Goal: Information Seeking & Learning: Check status

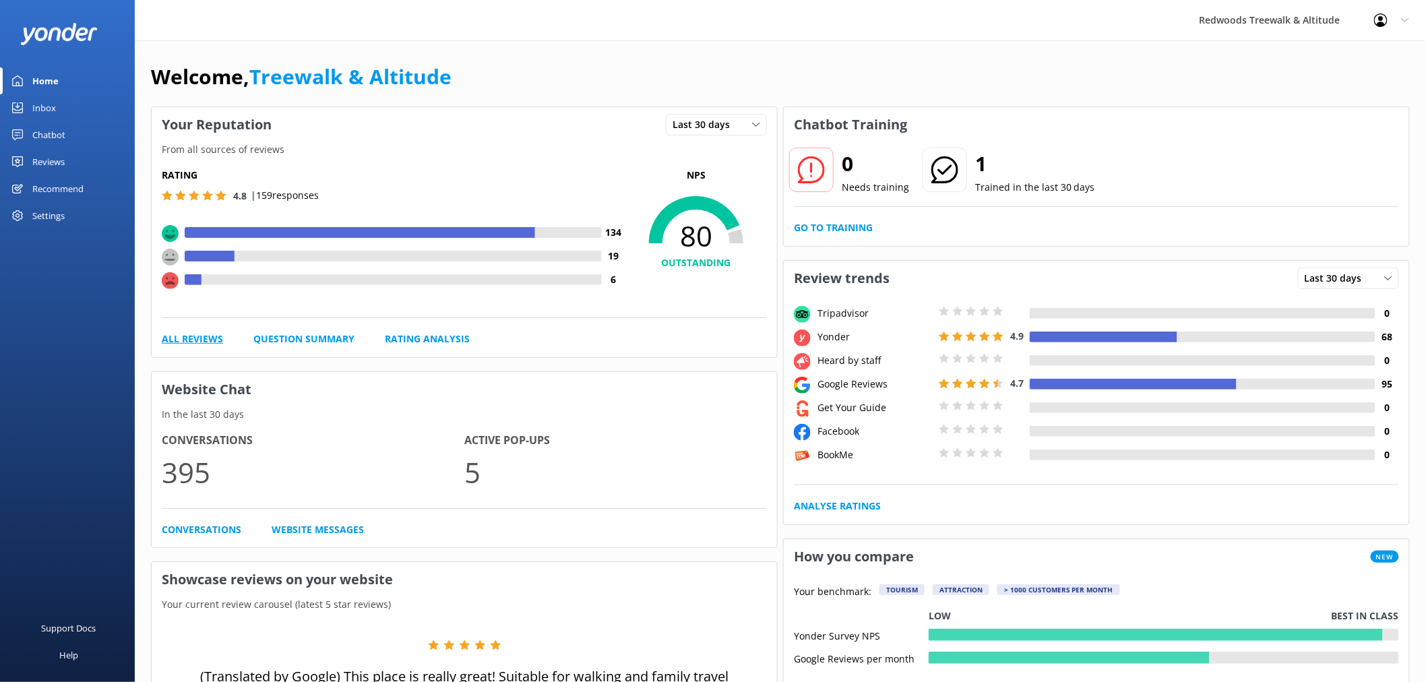
click at [187, 344] on link "All Reviews" at bounding box center [192, 339] width 61 height 15
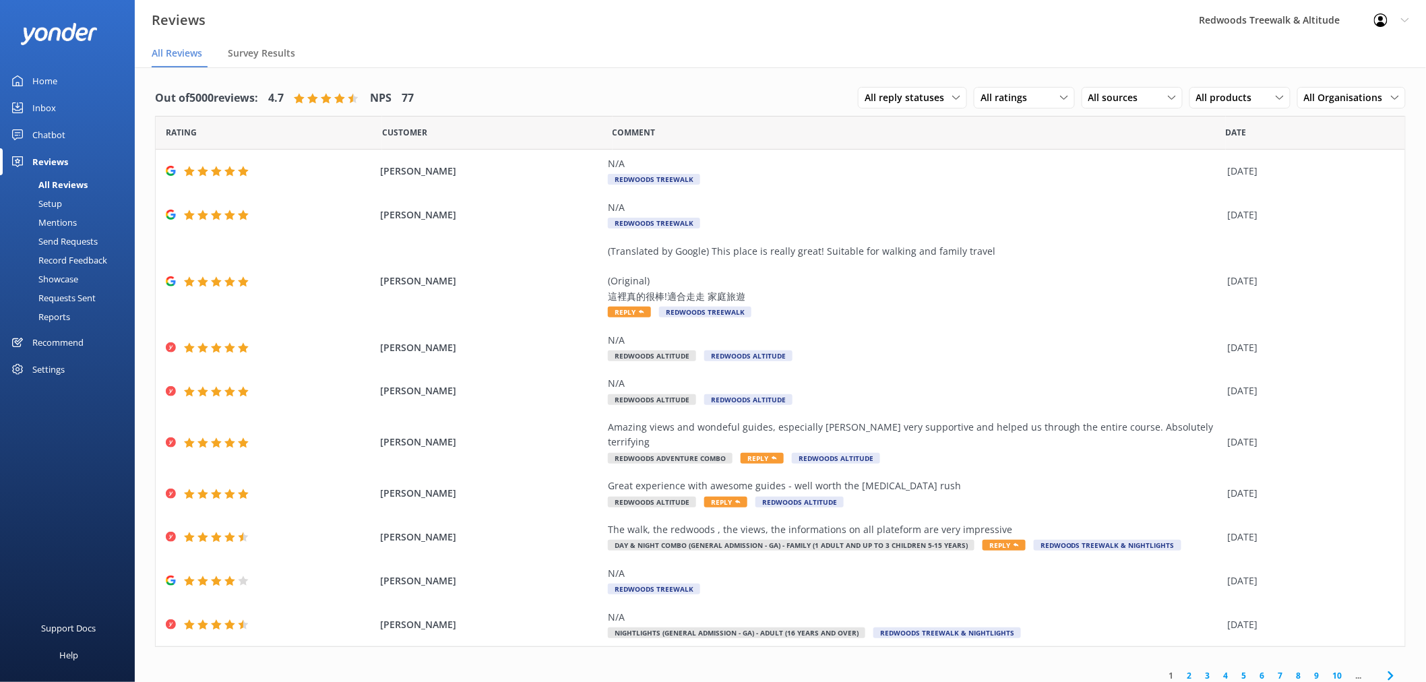
click at [1194, 669] on link "2" at bounding box center [1190, 675] width 18 height 13
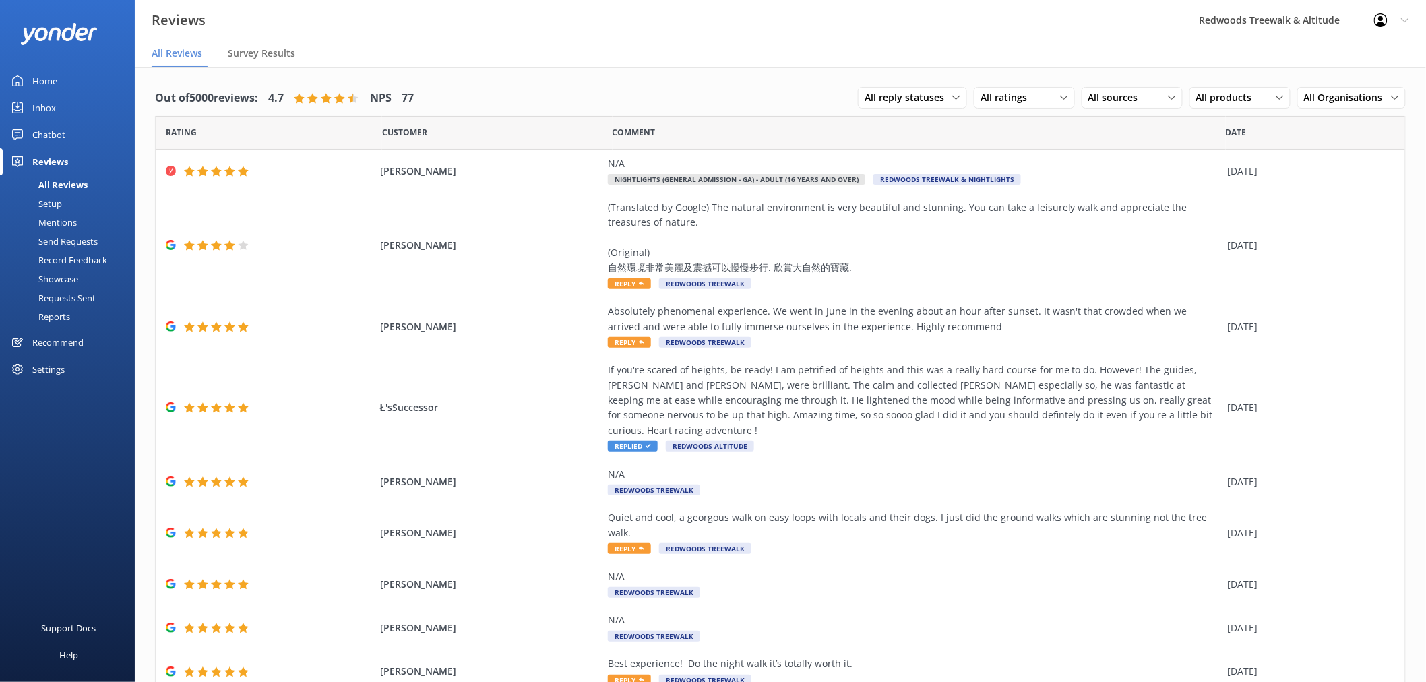
click at [69, 107] on link "Inbox" at bounding box center [67, 107] width 135 height 27
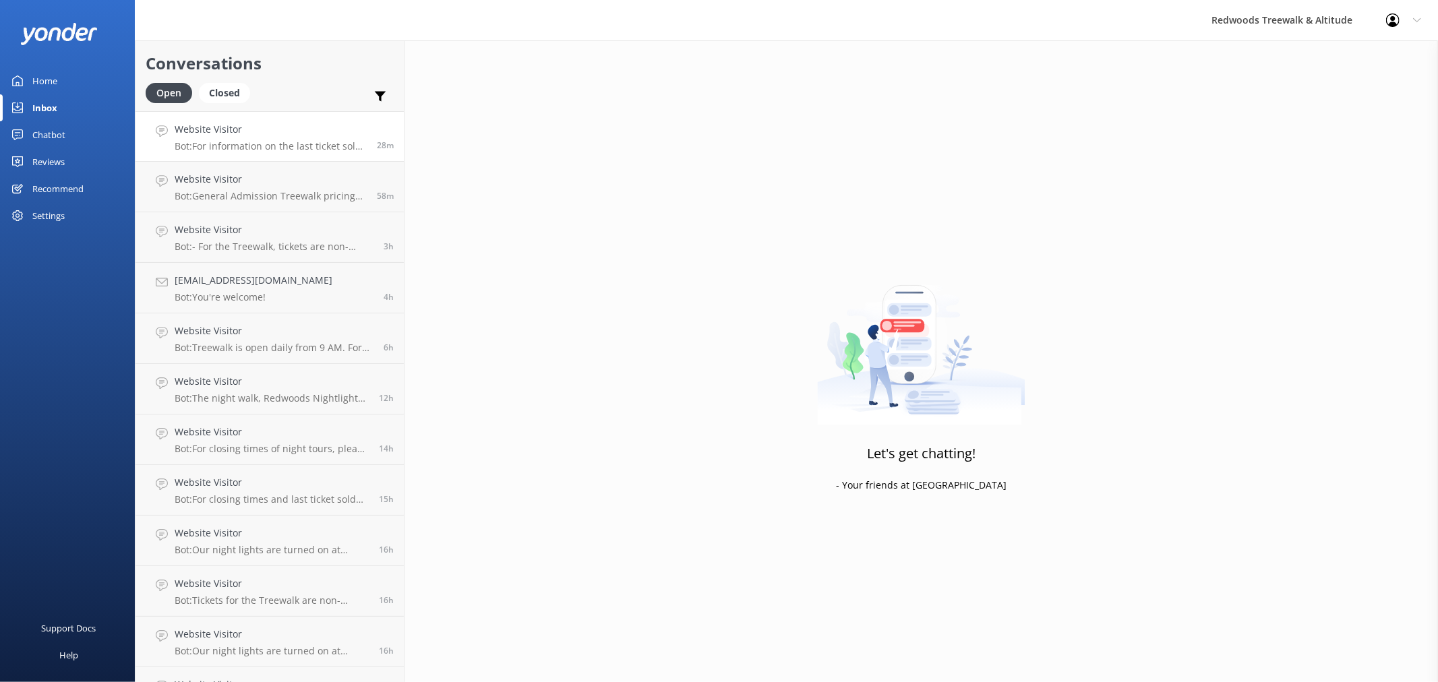
click at [301, 140] on p "Bot: For information on the last ticket sold times, please check our website FA…" at bounding box center [271, 146] width 192 height 12
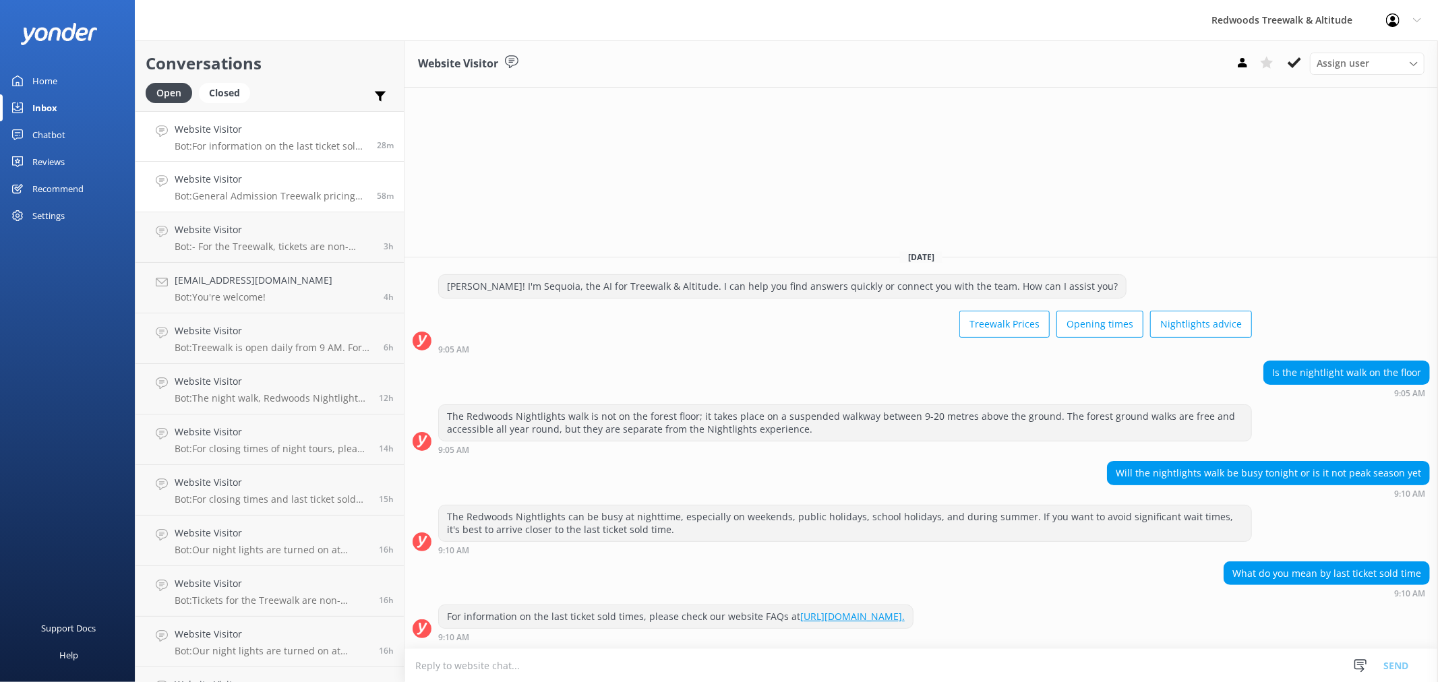
click at [301, 184] on h4 "Website Visitor" at bounding box center [271, 179] width 192 height 15
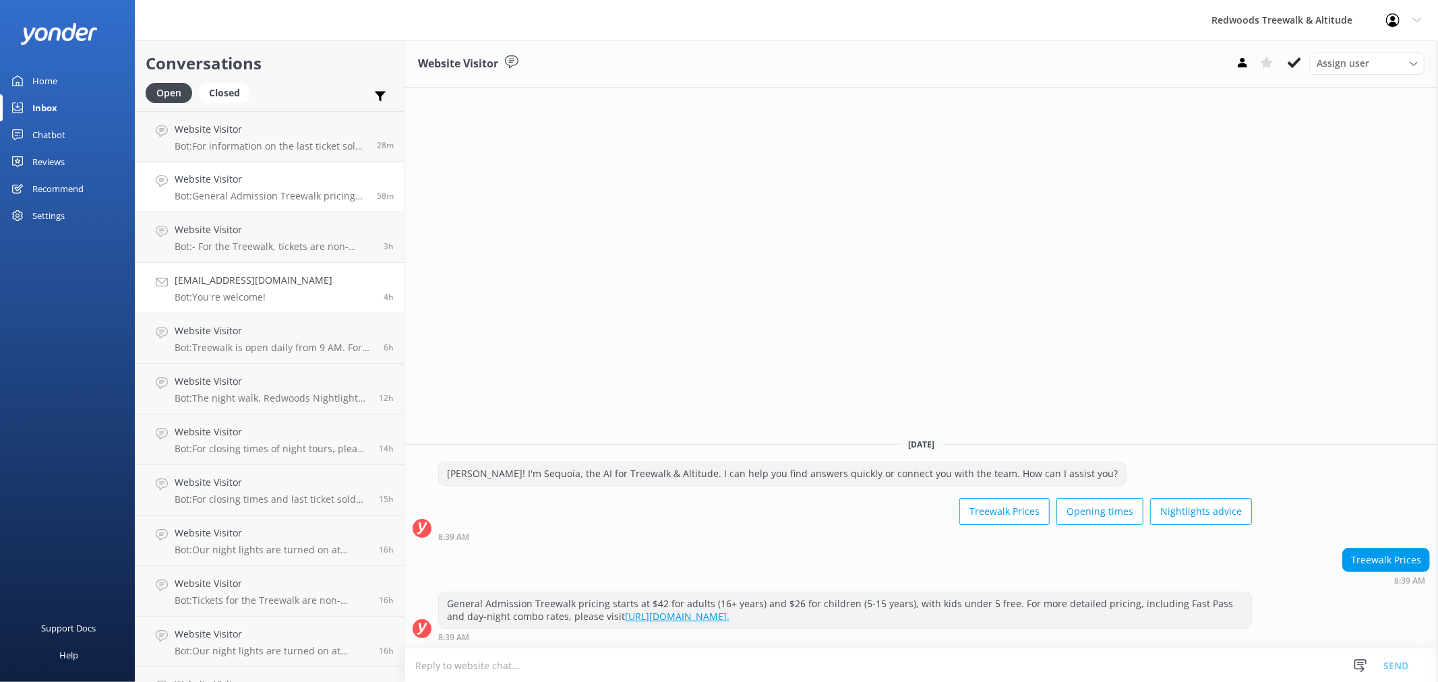
click at [252, 287] on h4 "[EMAIL_ADDRESS][DOMAIN_NAME]" at bounding box center [254, 280] width 158 height 15
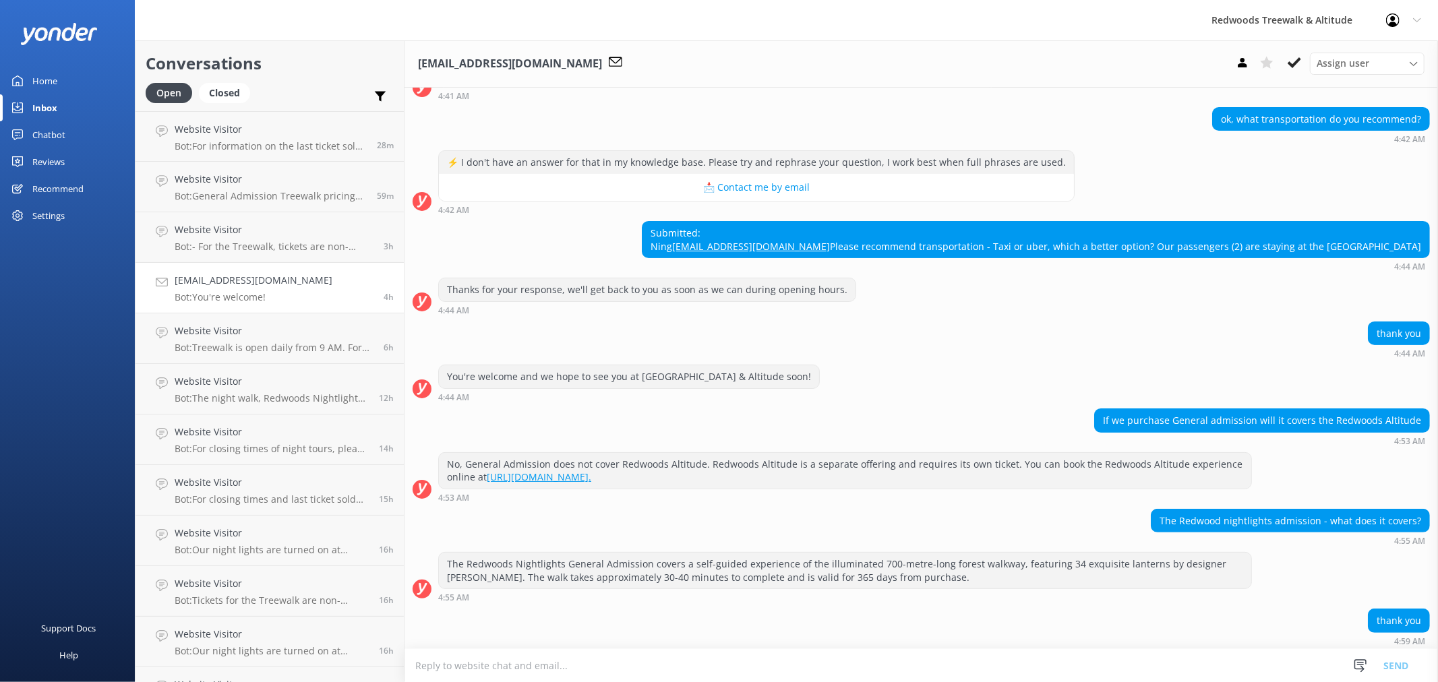
scroll to position [264, 0]
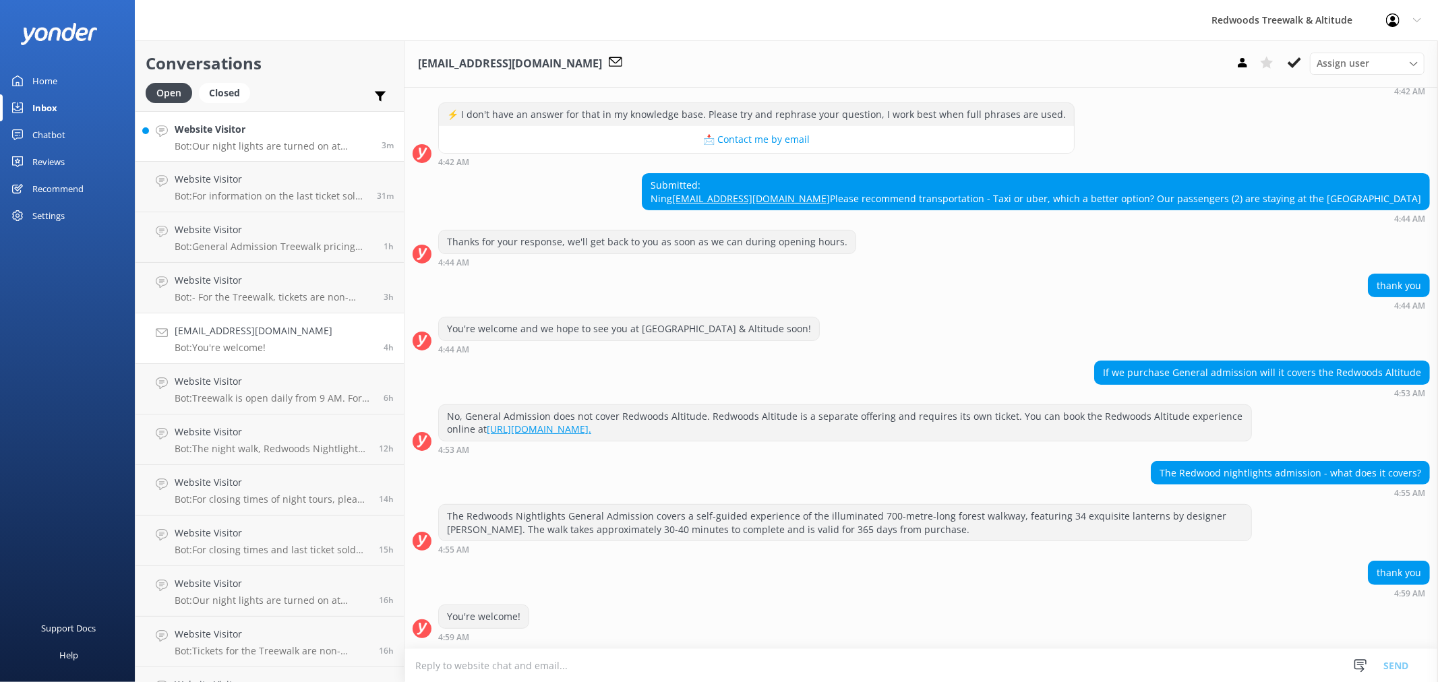
drag, startPoint x: 250, startPoint y: 138, endPoint x: 266, endPoint y: 144, distance: 16.9
click at [251, 138] on div "Website Visitor Bot: Our night lights are turned on at sunset, and the night wa…" at bounding box center [273, 136] width 197 height 29
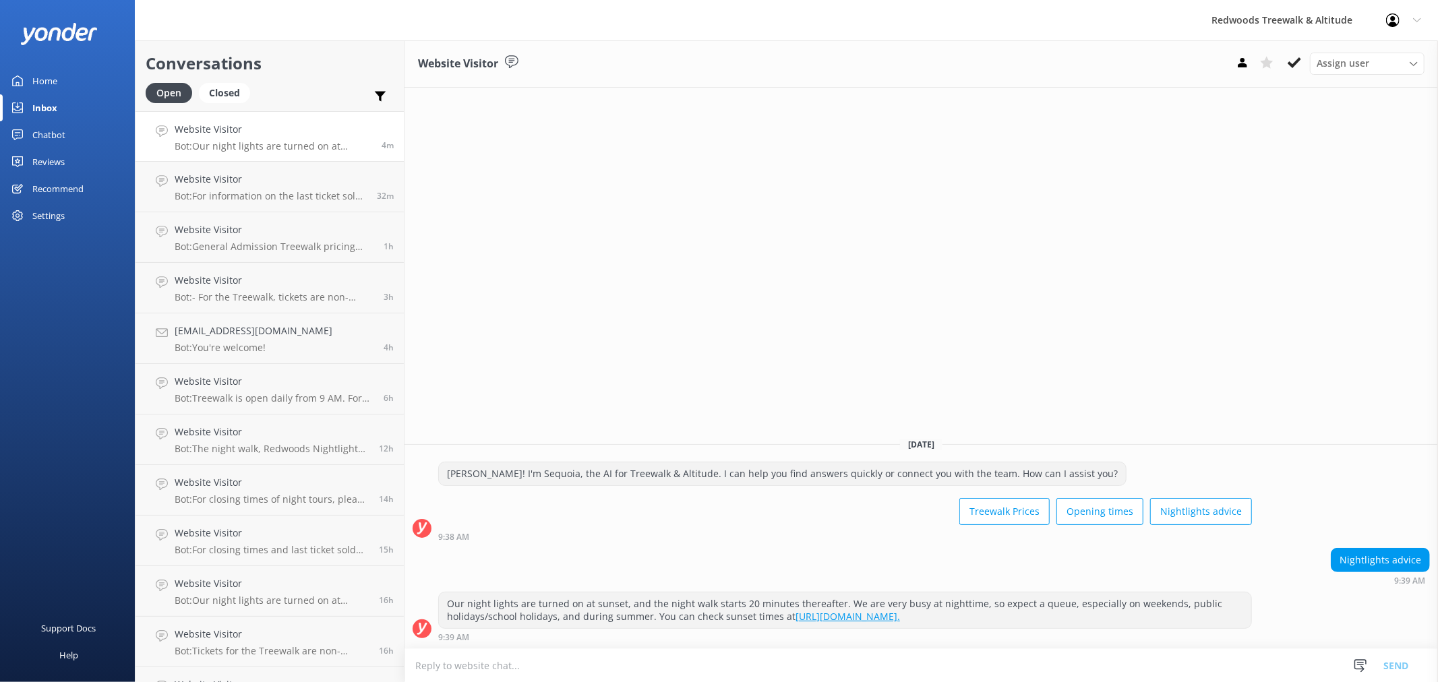
click at [78, 143] on link "Chatbot" at bounding box center [67, 134] width 135 height 27
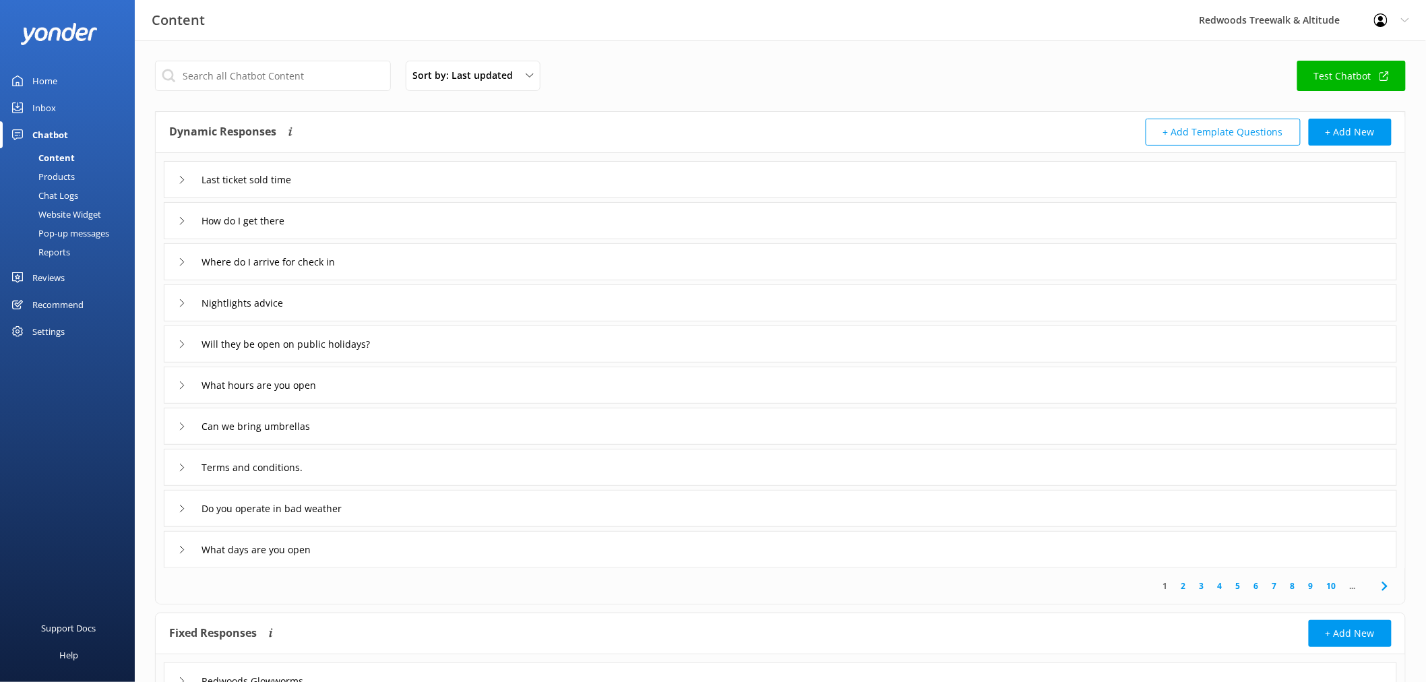
click at [64, 272] on div "Reviews" at bounding box center [48, 277] width 32 height 27
